Goal: Task Accomplishment & Management: Use online tool/utility

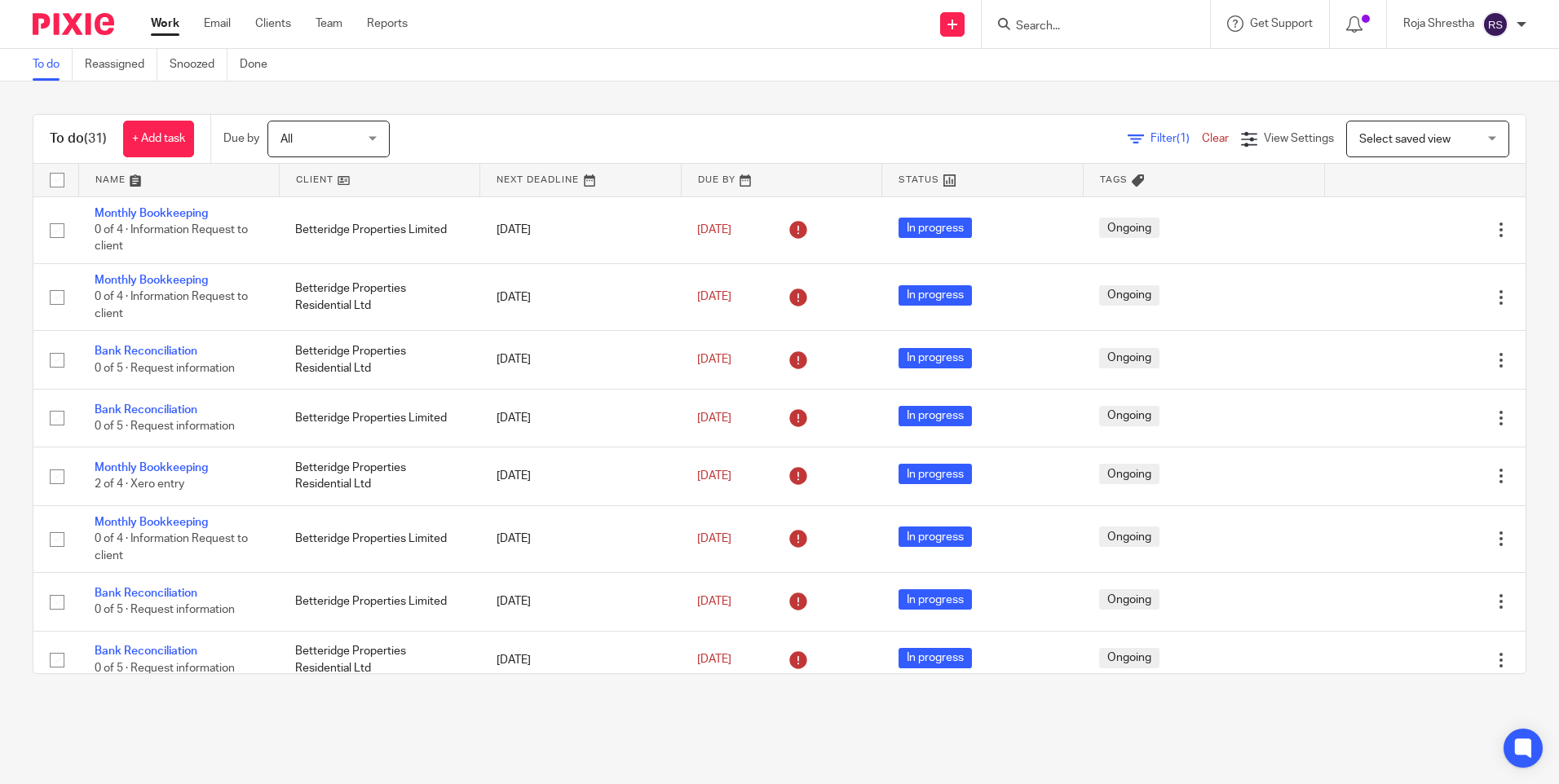
scroll to position [1231, 0]
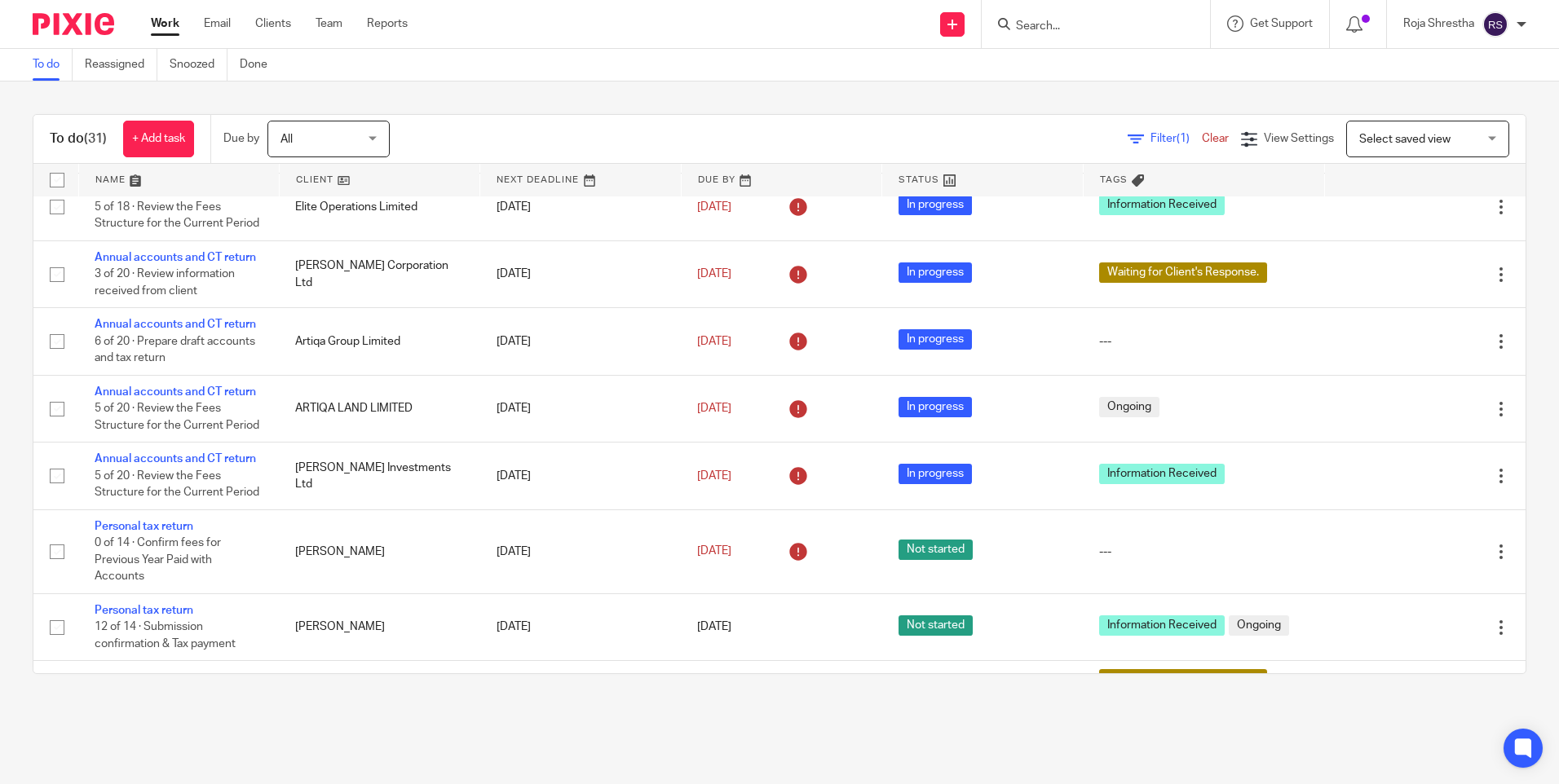
scroll to position [1540, 0]
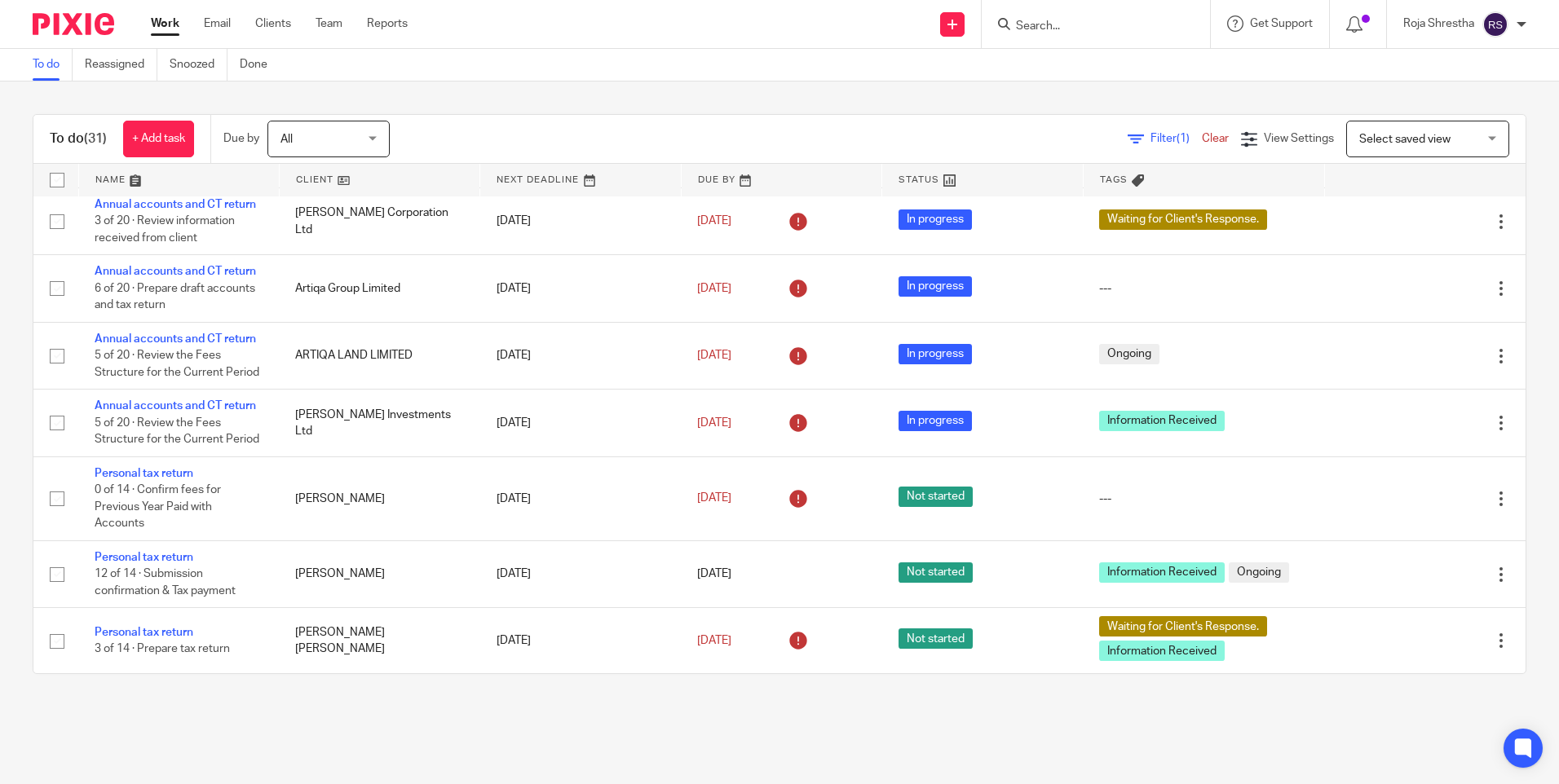
click at [591, 718] on main "To do Reassigned Snoozed Done To do (31) + Add task Due by All All Today Tomorr…" at bounding box center [780, 392] width 1559 height 784
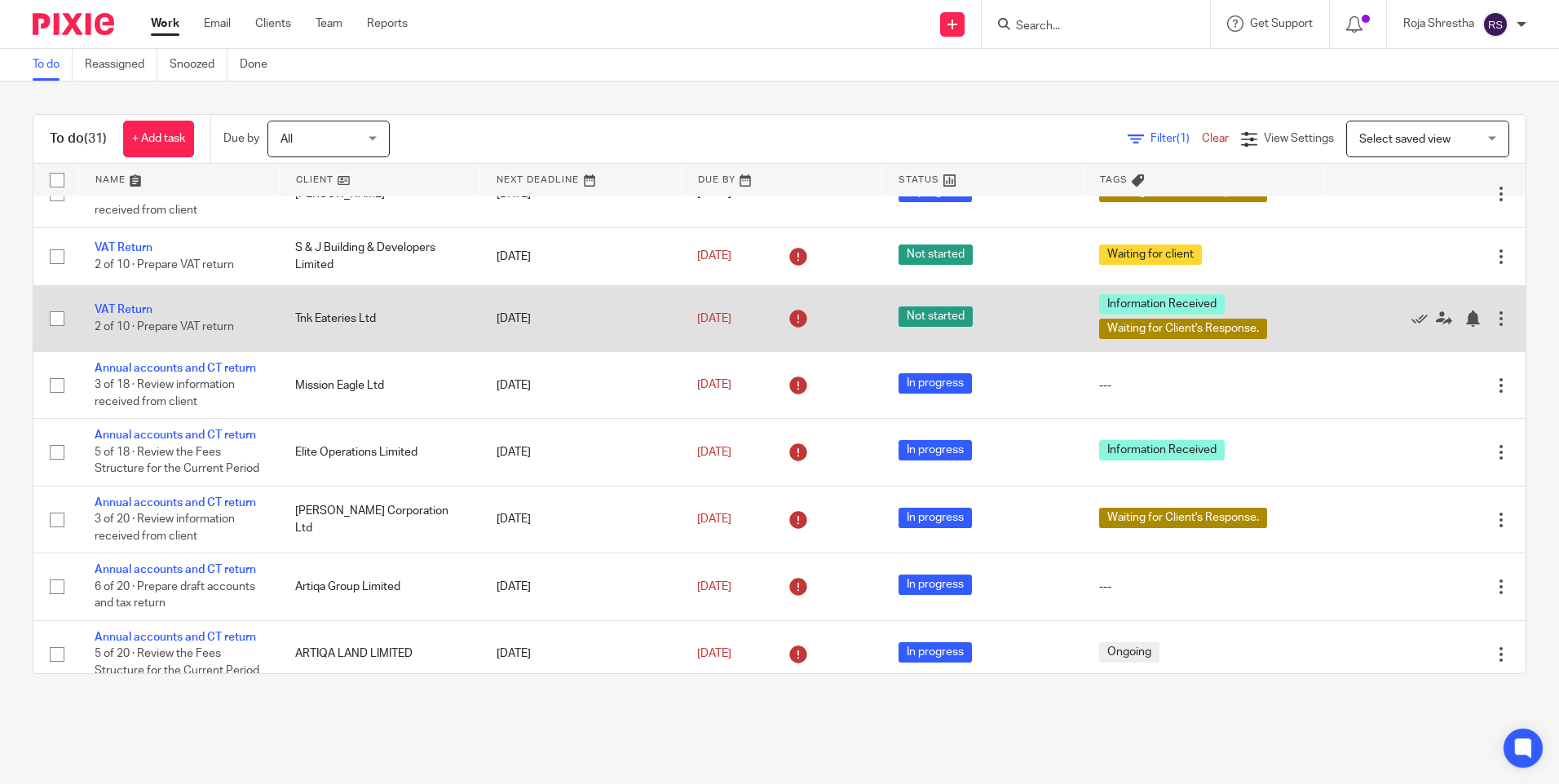
scroll to position [1214, 0]
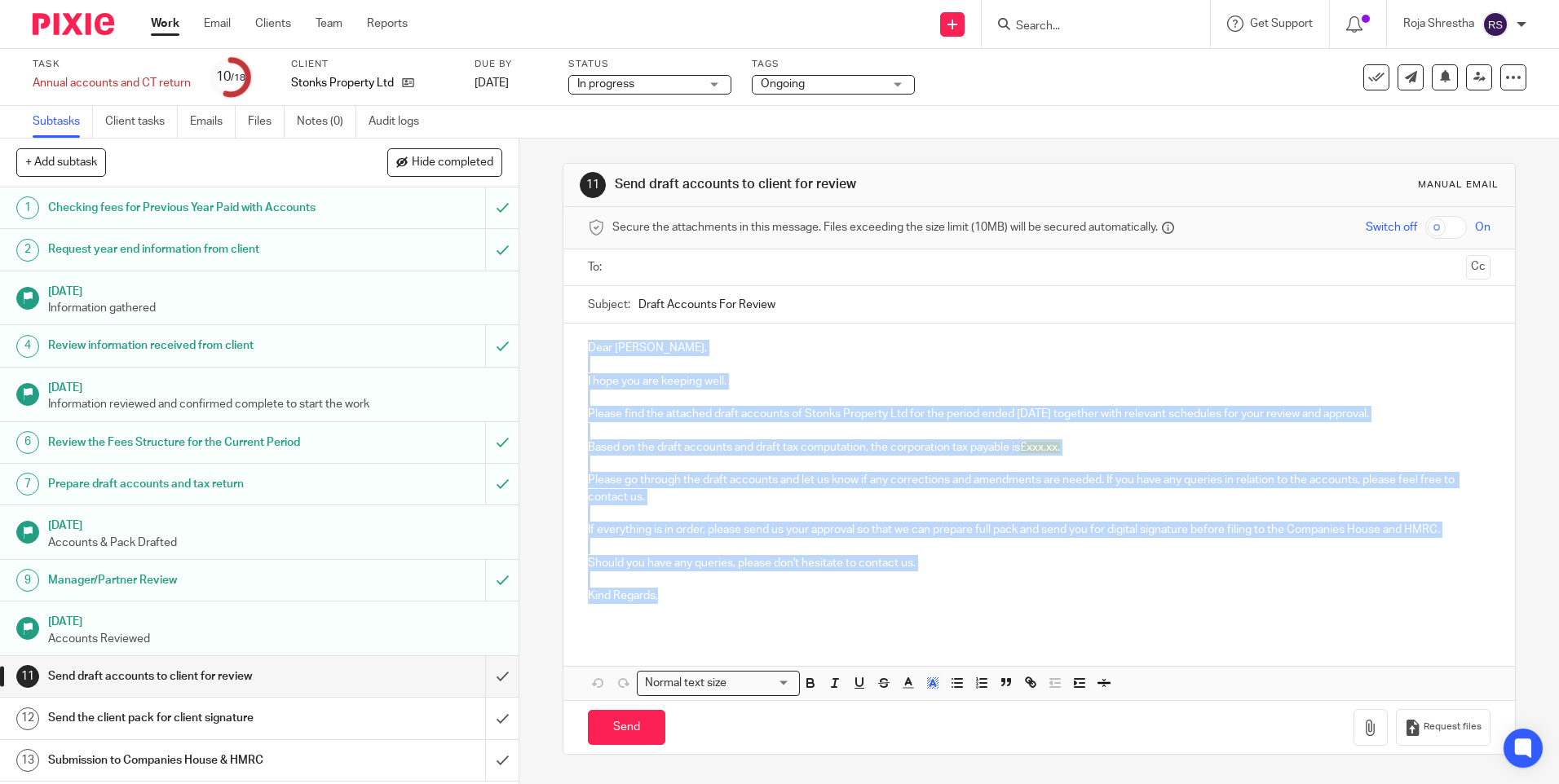
drag, startPoint x: 603, startPoint y: 368, endPoint x: 656, endPoint y: 593, distance: 231.2
click at [654, 598] on div "Dear Saul, I hope you are keeping well. Please find the attached draft accounts…" at bounding box center [1038, 478] width 951 height 310
copy div "Dear Saul, I hope you are keeping well. Please find the attached draft accounts…"
click at [640, 475] on p "Please go through the draft accounts and let us know if any corrections and ame…" at bounding box center [1038, 489] width 902 height 34
